Goal: Task Accomplishment & Management: Use online tool/utility

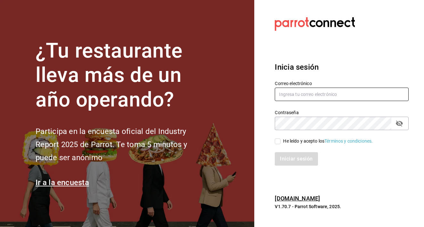
type input "[EMAIL_ADDRESS][DOMAIN_NAME]"
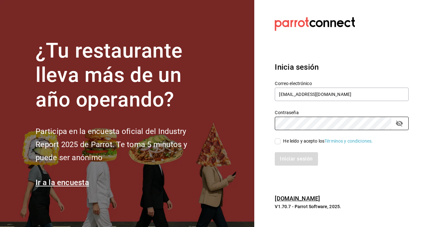
click at [278, 142] on input "He leído y acepto los Términos y condiciones." at bounding box center [278, 142] width 6 height 6
checkbox input "true"
click at [289, 157] on button "Iniciar sesión" at bounding box center [297, 158] width 44 height 13
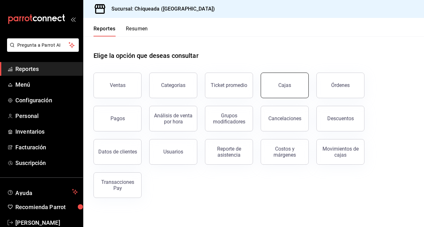
click at [278, 89] on link "Cajas" at bounding box center [285, 86] width 48 height 26
